Goal: Information Seeking & Learning: Learn about a topic

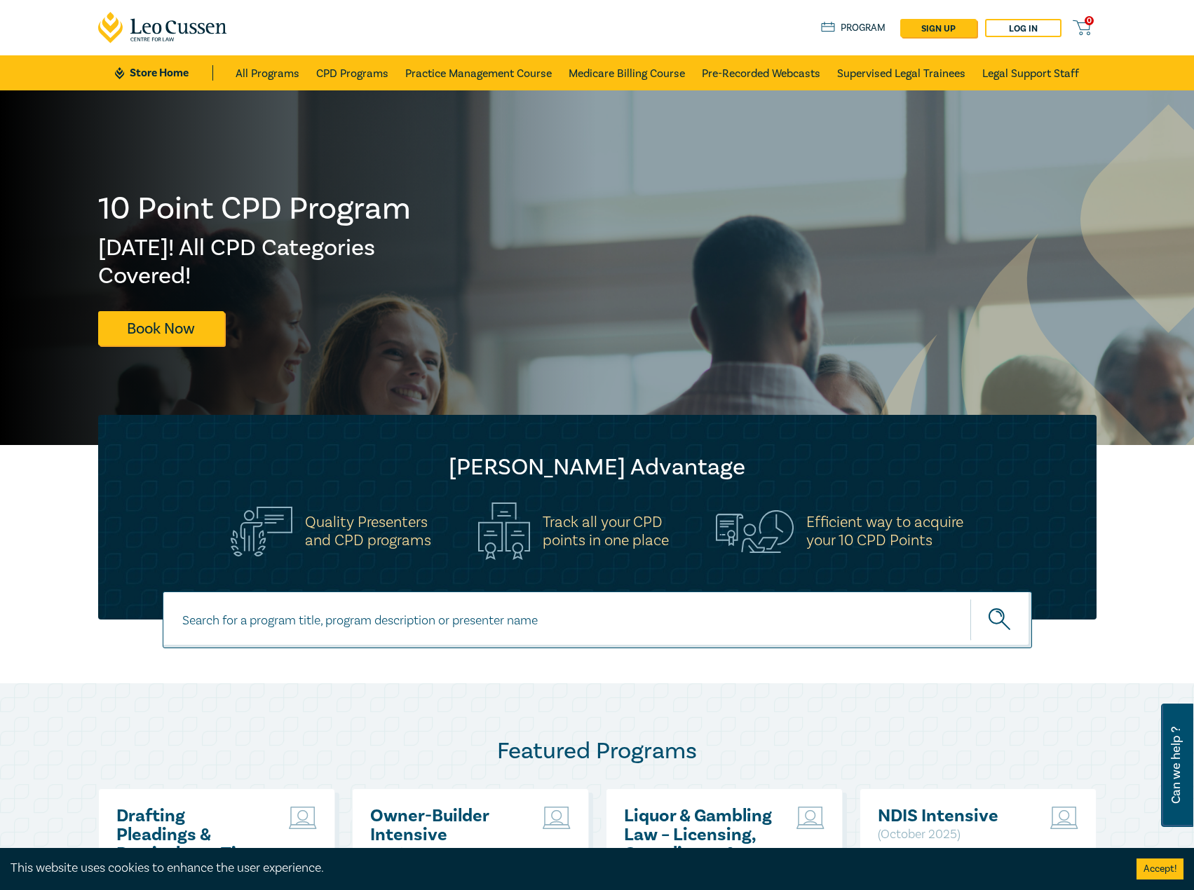
paste input "Mastering Interview Techniques: Building Rapport and Gathering Facts"
type input "Mastering Interview Techniques: Building Rapport and Gathering Facts"
click at [970, 599] on button "submit" at bounding box center [1001, 620] width 62 height 43
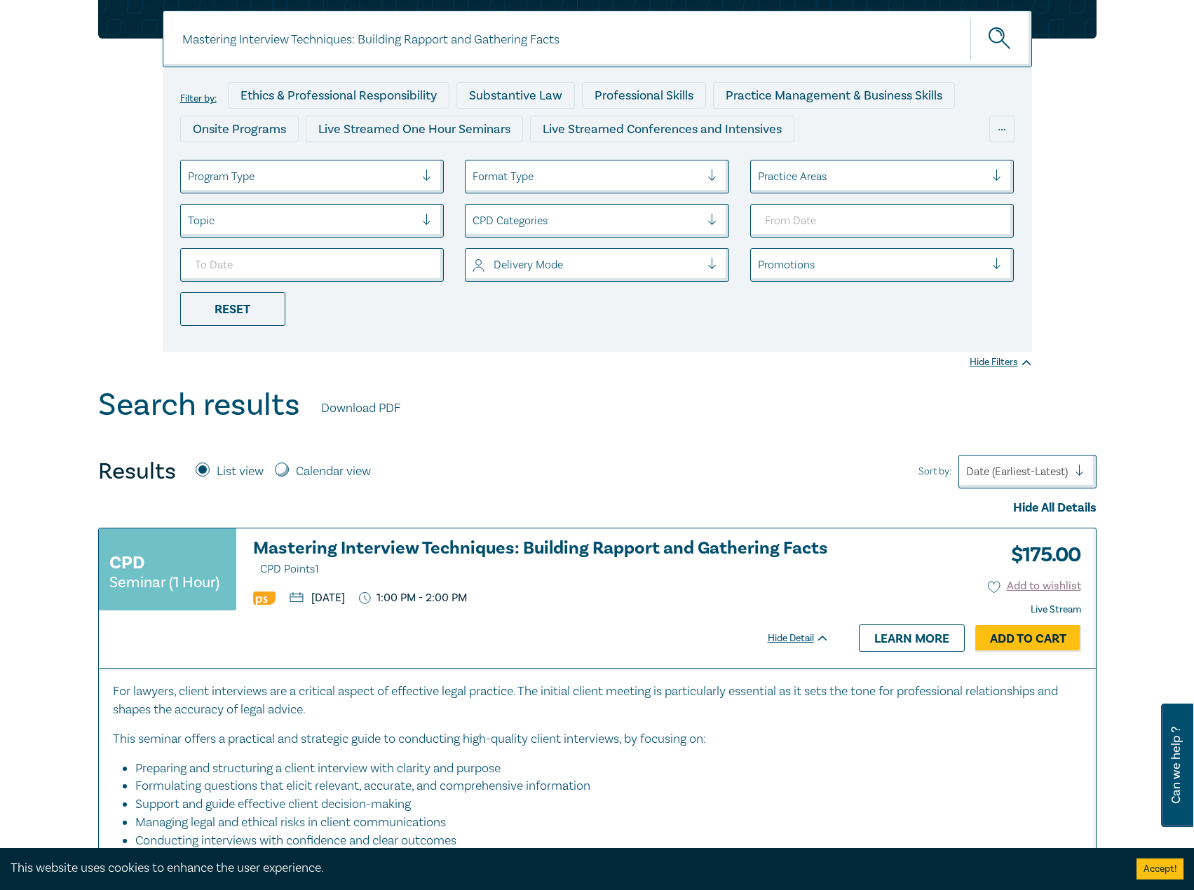
scroll to position [210, 0]
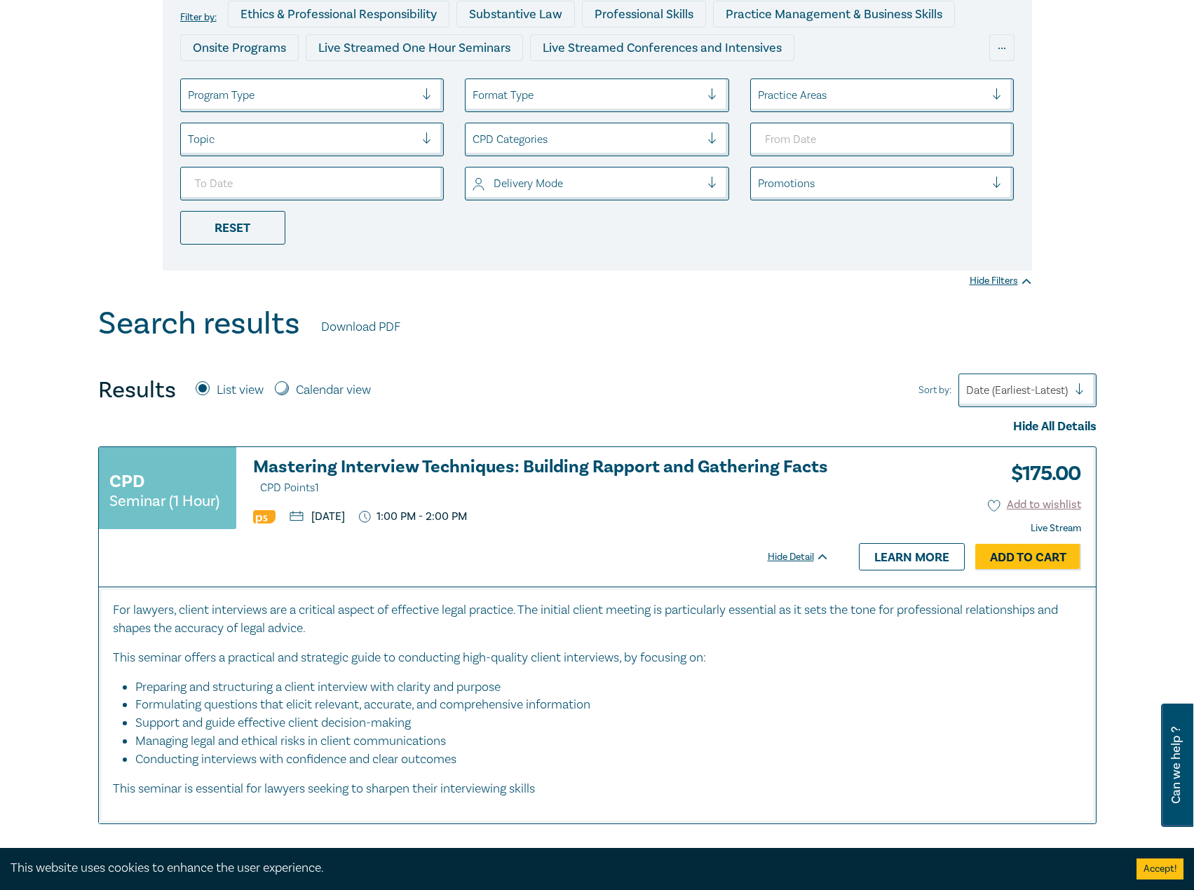
click at [476, 458] on h3 "Mastering Interview Techniques: Building Rapport and Gathering Facts CPD Points…" at bounding box center [541, 478] width 576 height 40
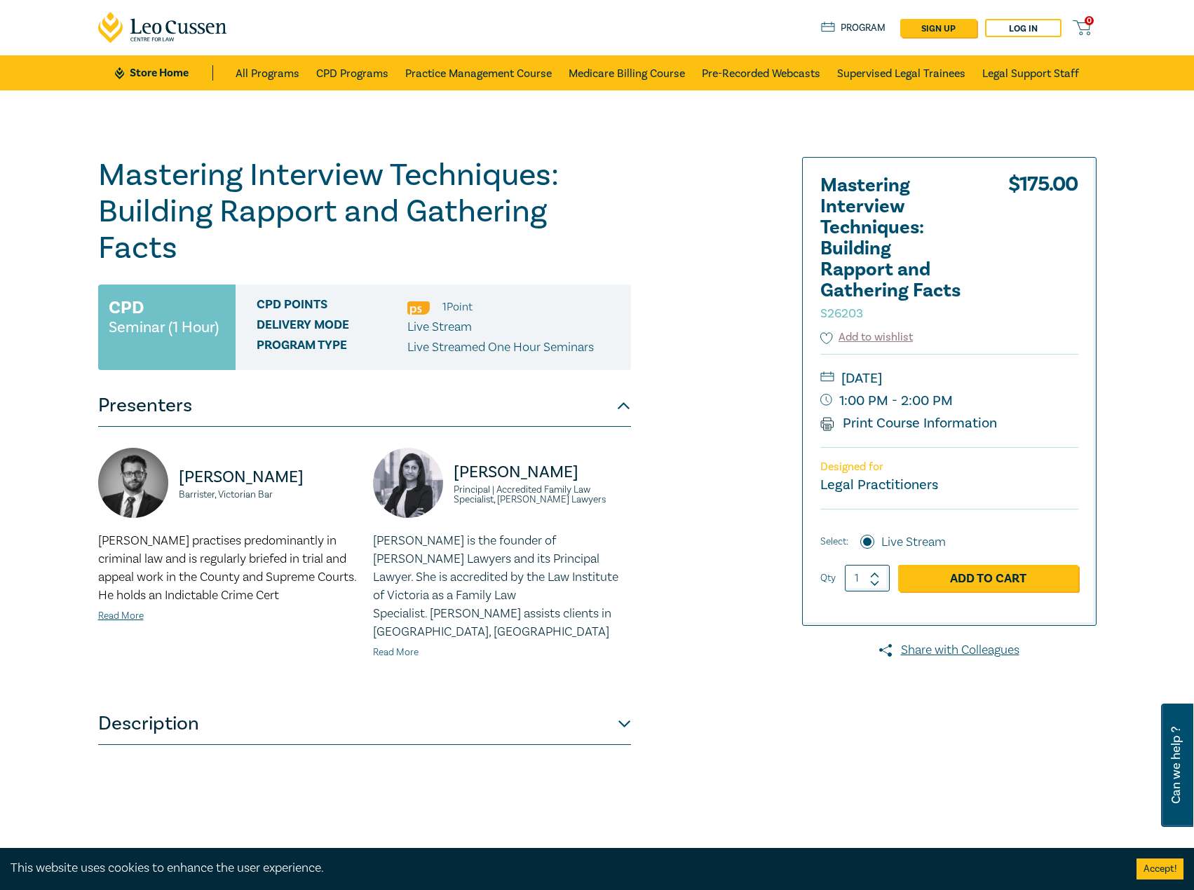
click at [400, 646] on link "Read More" at bounding box center [396, 652] width 46 height 13
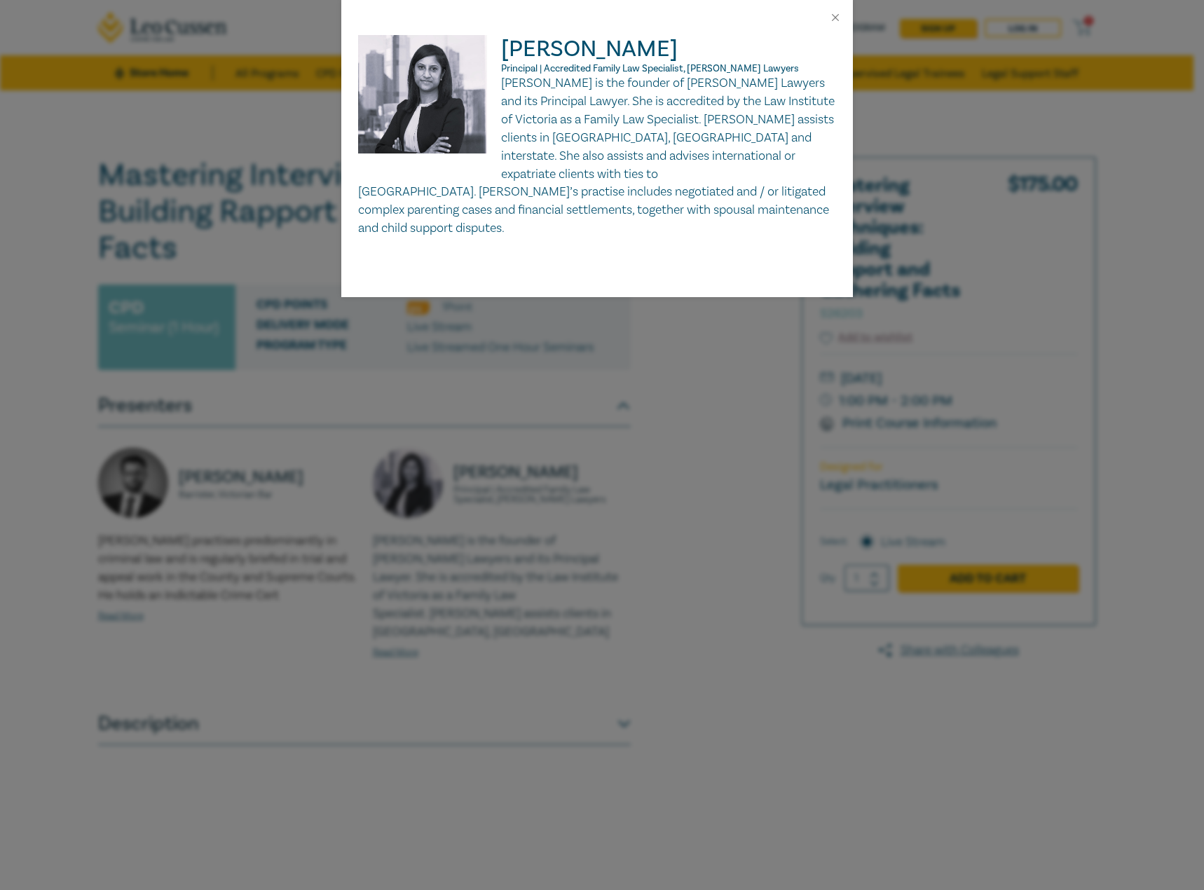
click at [660, 434] on div "Shalini Mendis Principal | Accredited Family Law Specialist, Fairbank Lawyers S…" at bounding box center [602, 445] width 1204 height 890
